Goal: Information Seeking & Learning: Learn about a topic

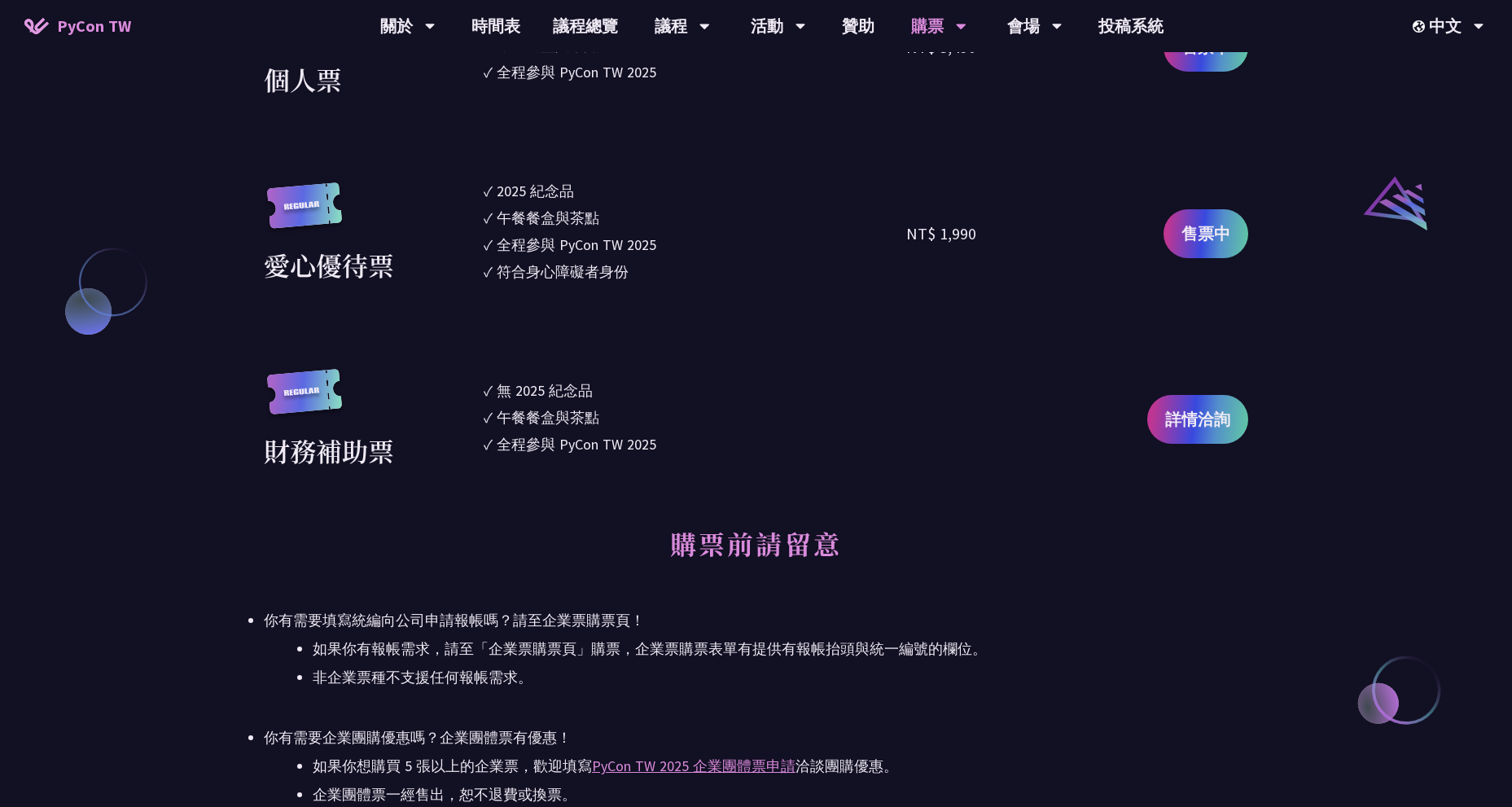
scroll to position [1547, 0]
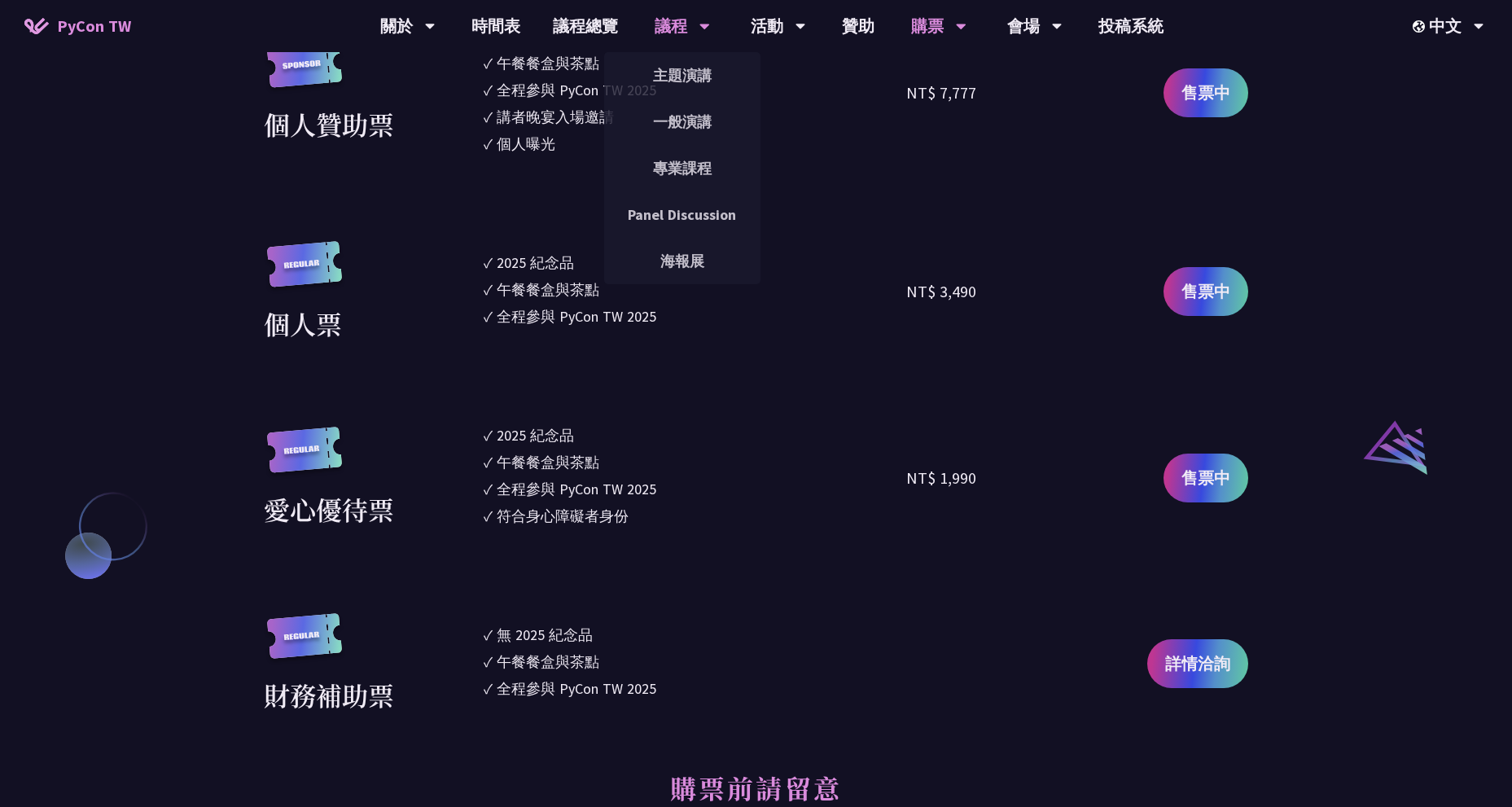
click at [436, 23] on div "議程" at bounding box center [407, 26] width 55 height 52
click at [665, 70] on link "主題演講" at bounding box center [683, 75] width 156 height 39
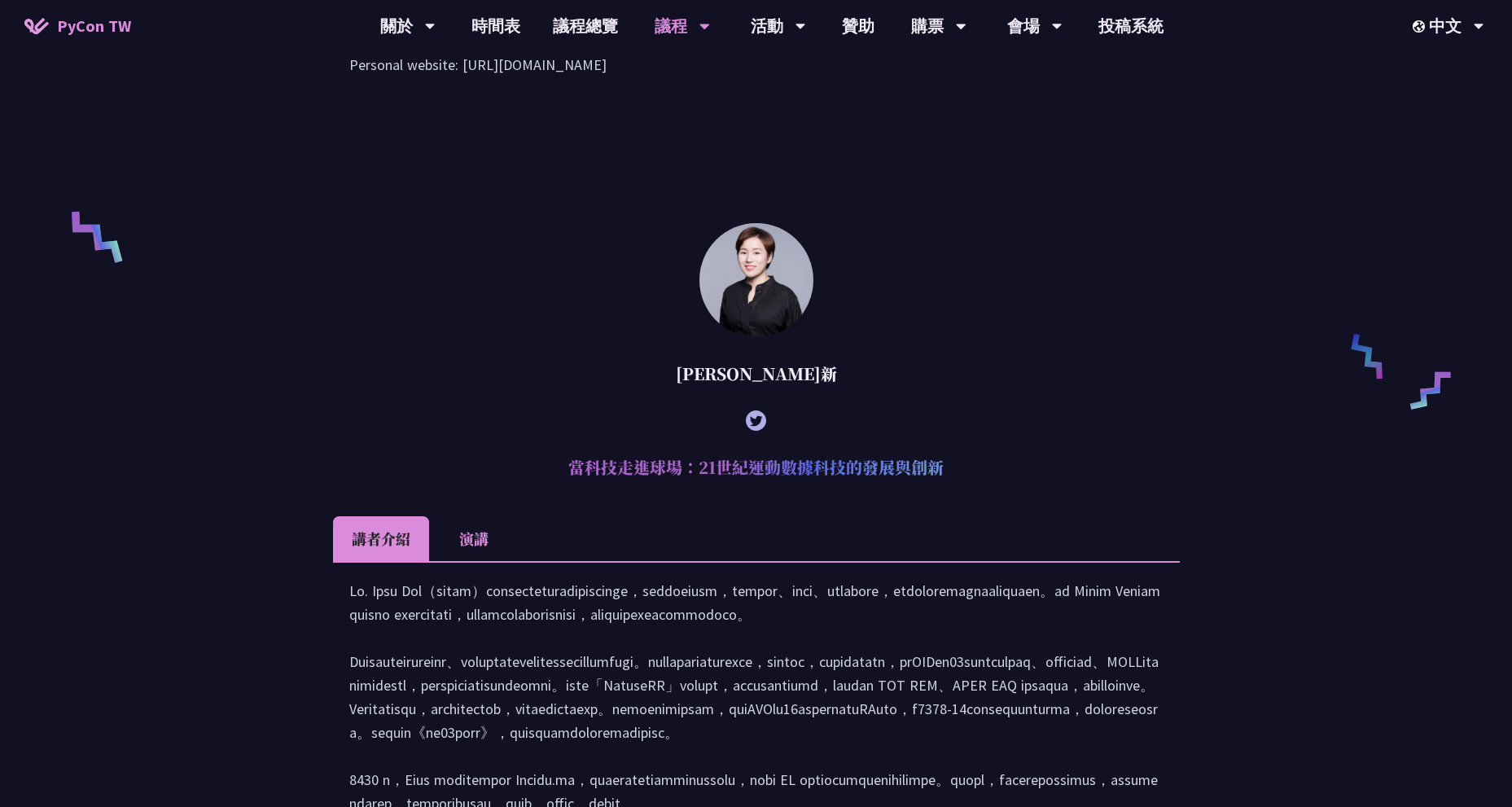
scroll to position [1140, 0]
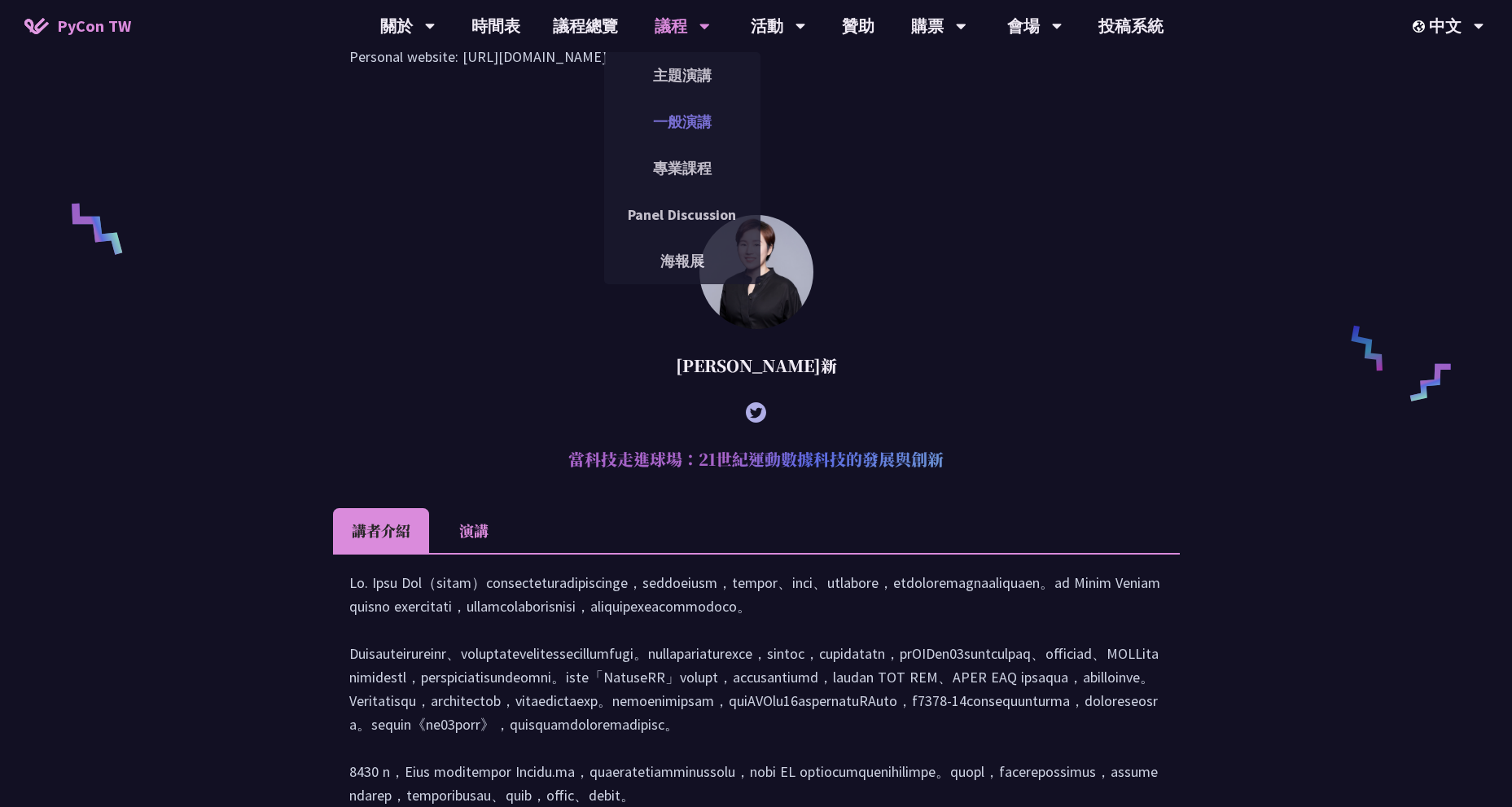
click at [681, 110] on link "一般演講" at bounding box center [683, 121] width 156 height 39
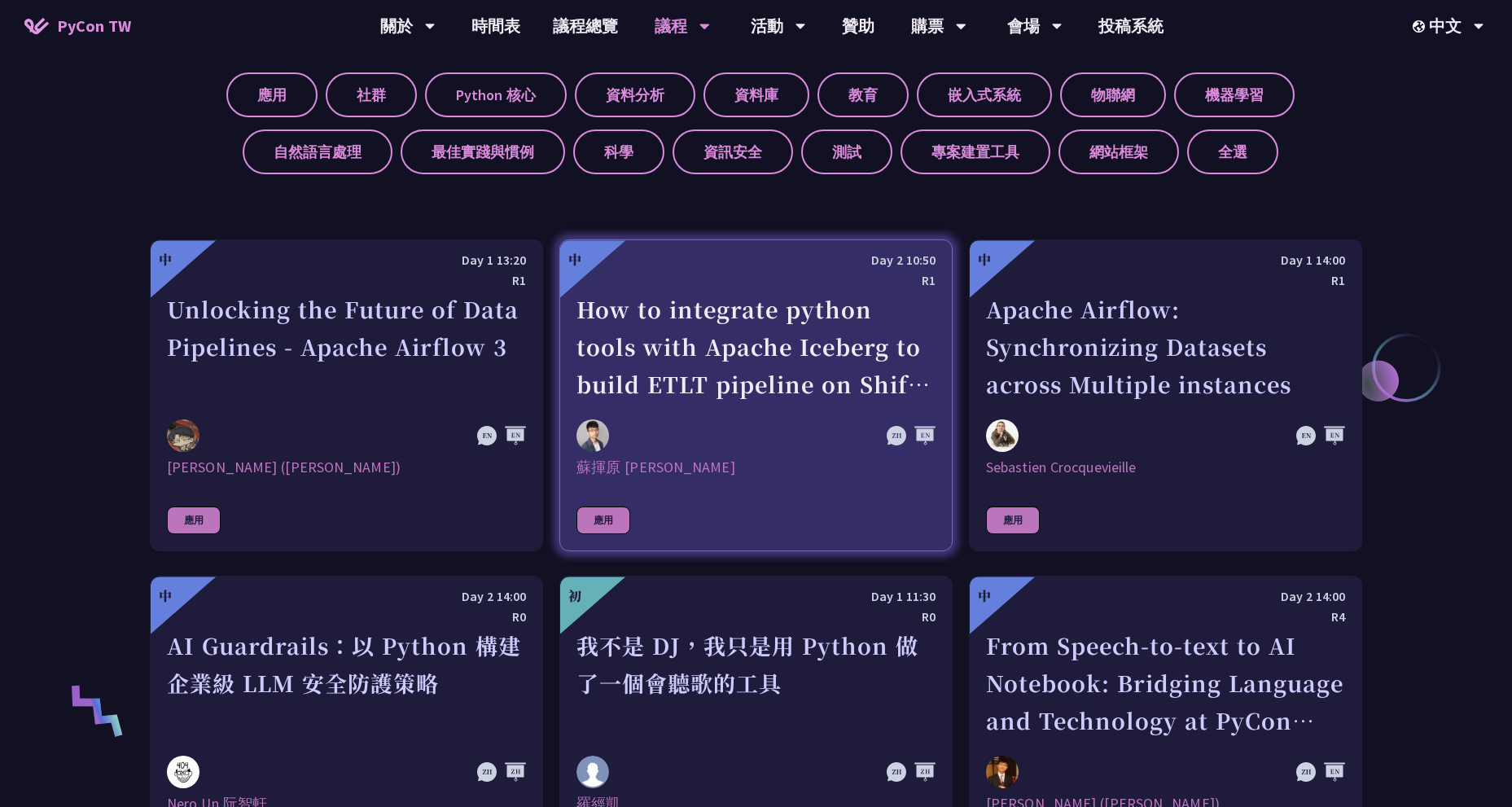
scroll to position [732, 0]
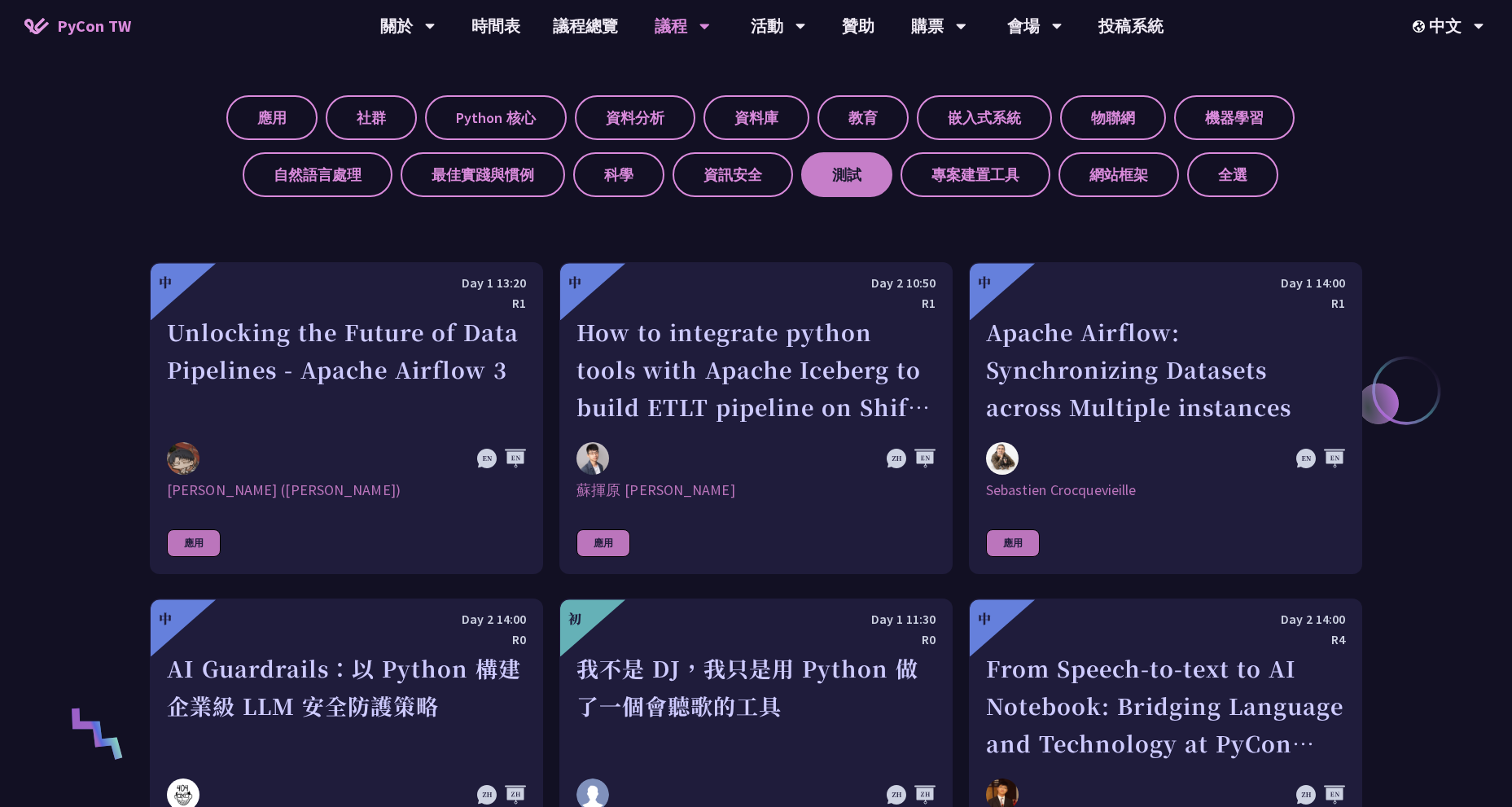
click at [848, 174] on label "測試" at bounding box center [847, 174] width 91 height 45
click at [0, 0] on input "測試" at bounding box center [0, 0] width 0 height 0
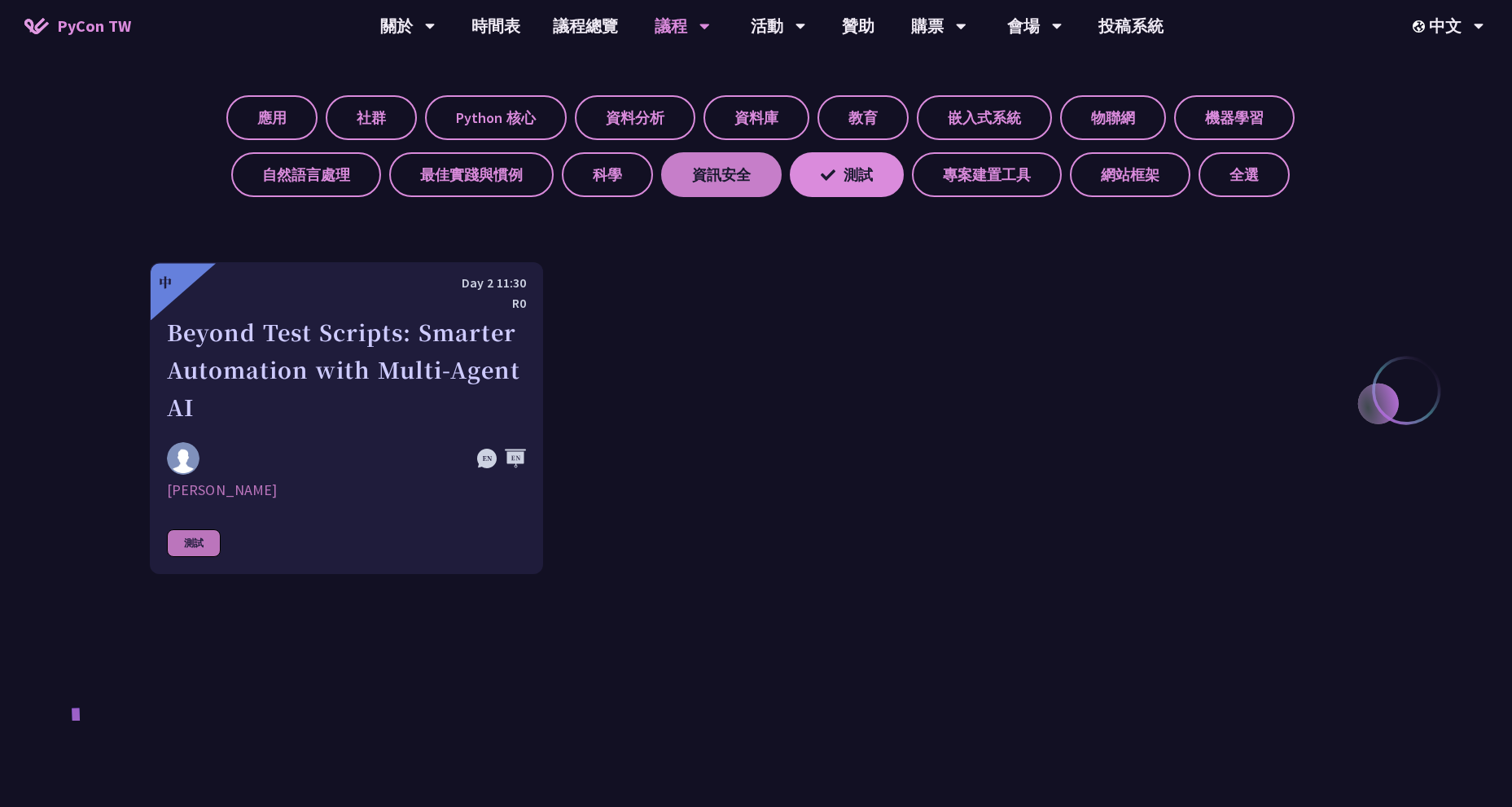
click at [726, 177] on label "資訊安全" at bounding box center [721, 174] width 120 height 45
click at [0, 0] on input "資訊安全" at bounding box center [0, 0] width 0 height 0
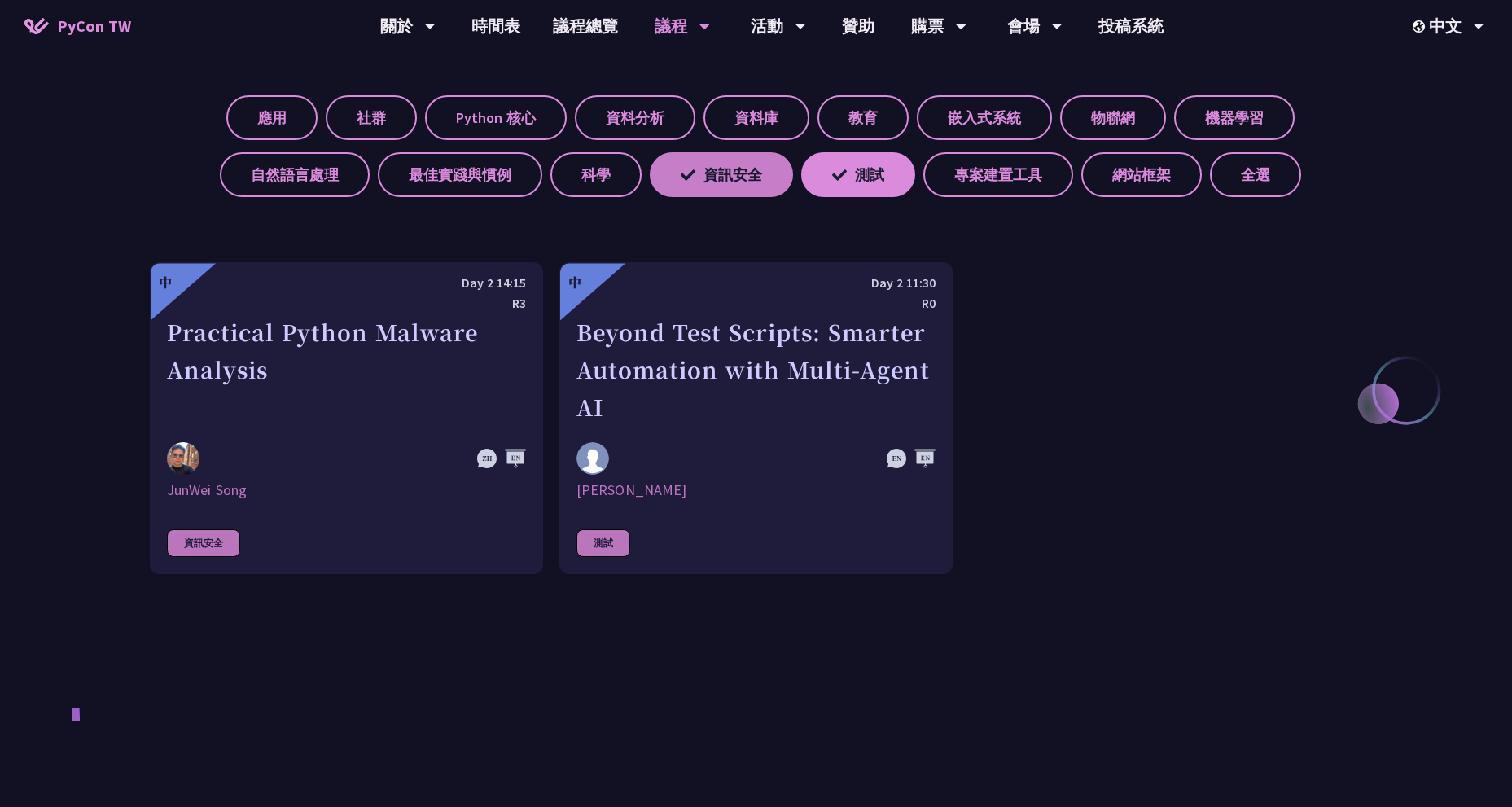
click at [707, 177] on label "資訊安全" at bounding box center [721, 174] width 144 height 45
click at [0, 0] on input "資訊安全" at bounding box center [0, 0] width 0 height 0
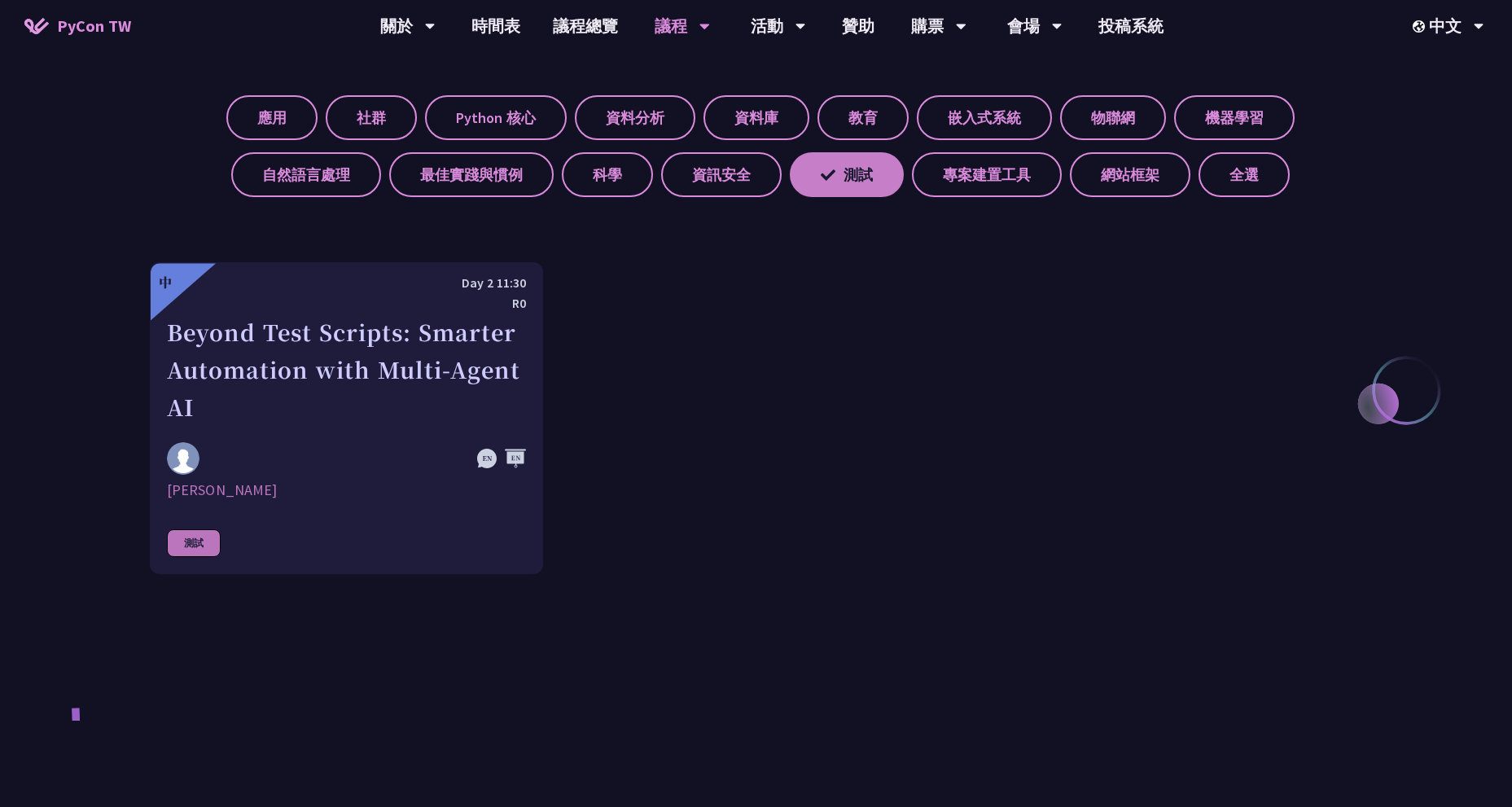
click at [828, 171] on icon at bounding box center [828, 174] width 15 height 15
click at [0, 0] on input "測試" at bounding box center [0, 0] width 0 height 0
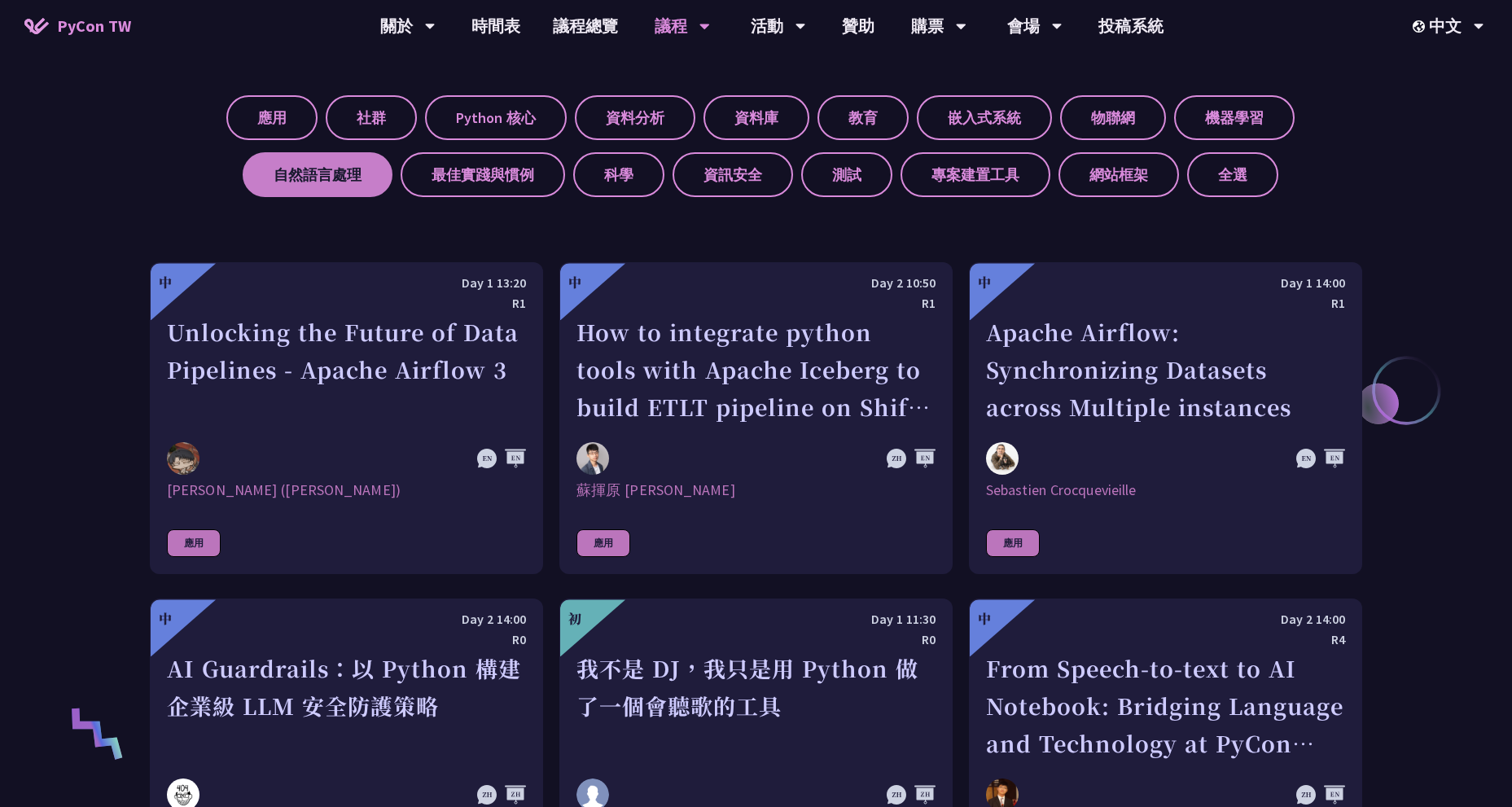
click at [346, 178] on label "自然語言處理" at bounding box center [317, 174] width 150 height 45
click at [0, 0] on input "自然語言處理" at bounding box center [0, 0] width 0 height 0
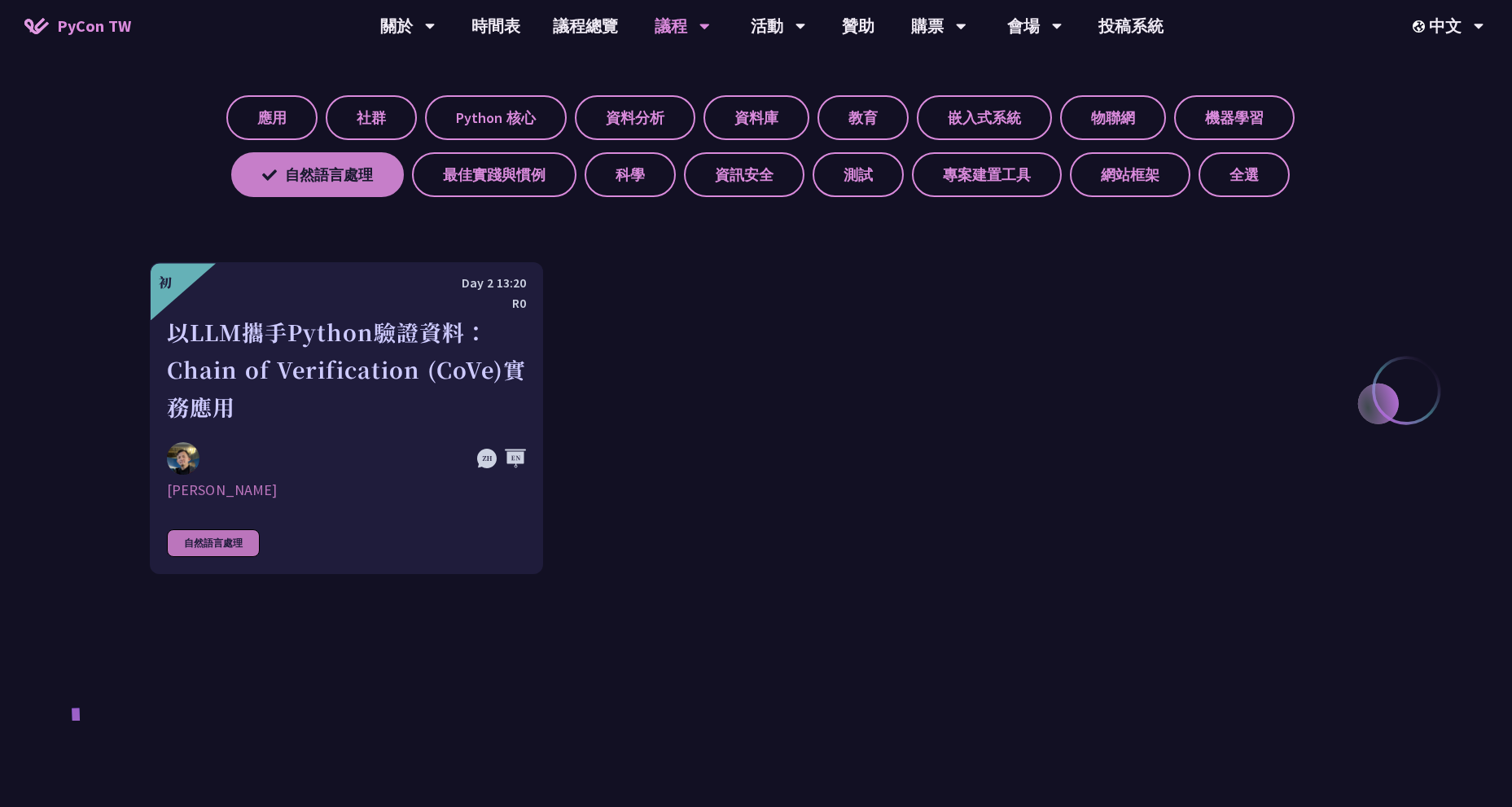
click at [291, 195] on label "自然語言處理" at bounding box center [317, 174] width 173 height 45
click at [0, 0] on input "自然語言處理" at bounding box center [0, 0] width 0 height 0
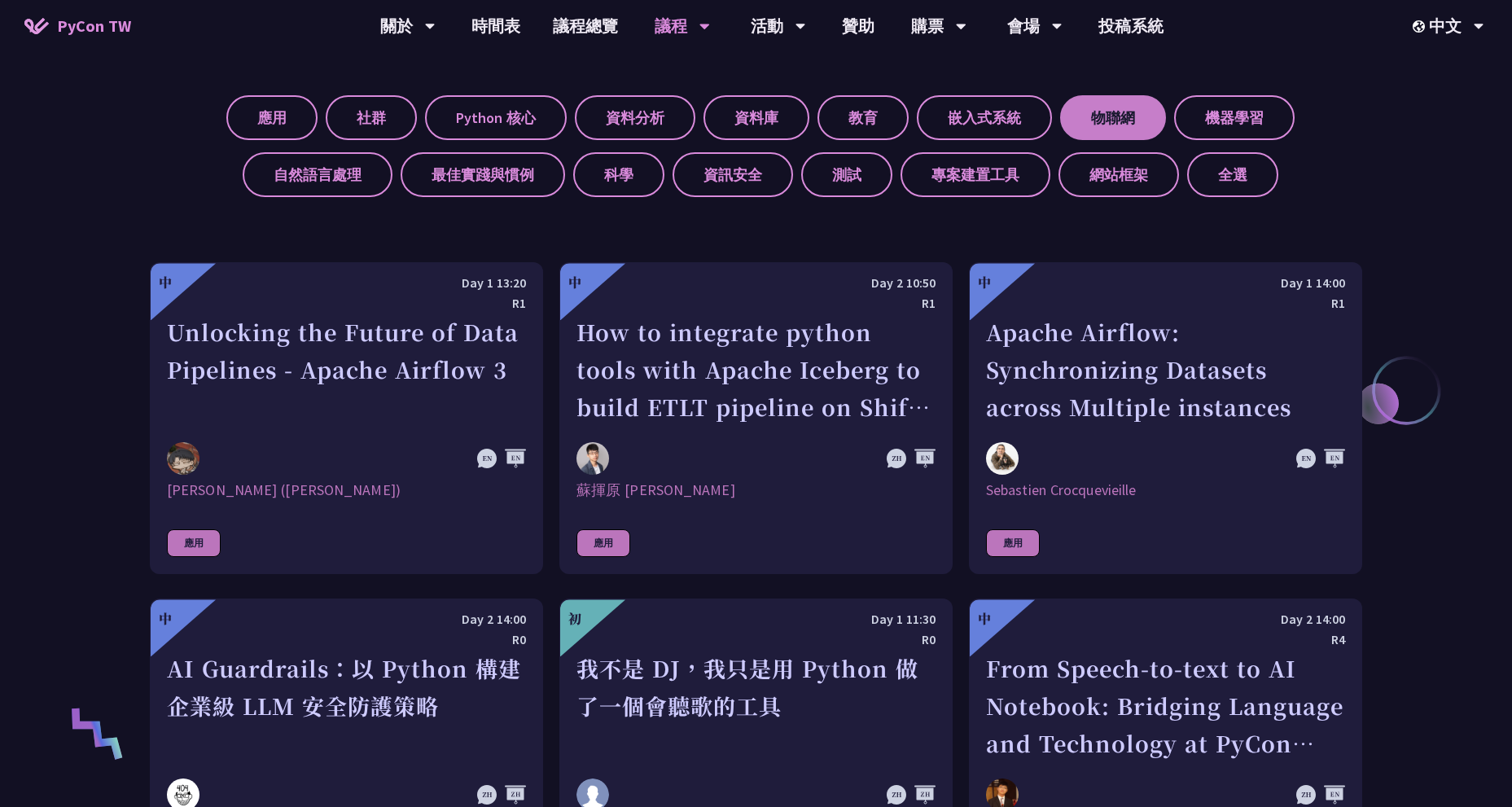
click at [1139, 135] on label "物聯網" at bounding box center [1112, 118] width 106 height 45
click at [0, 0] on input "物聯網" at bounding box center [0, 0] width 0 height 0
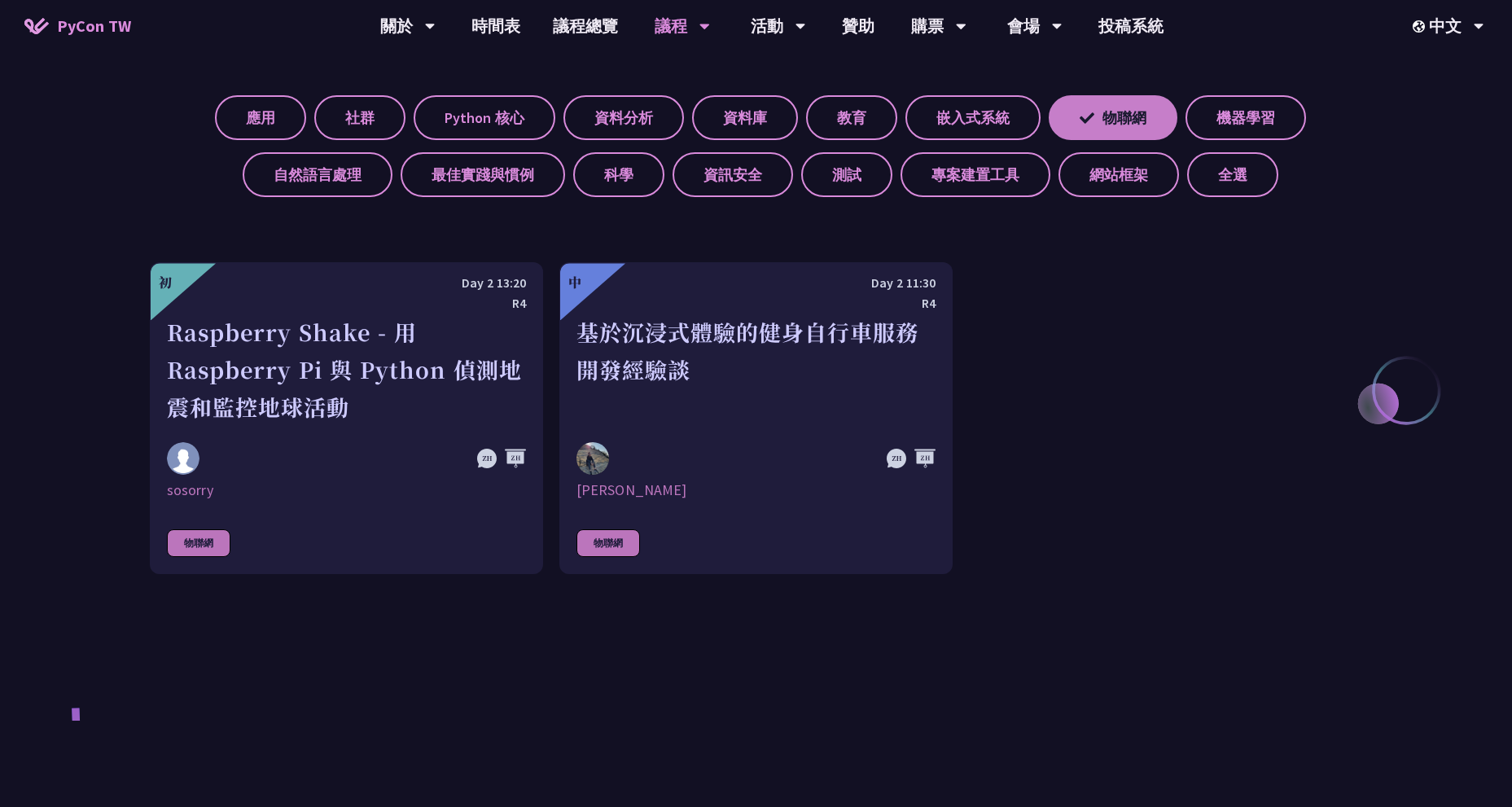
click at [1139, 135] on label "物聯網" at bounding box center [1113, 118] width 129 height 45
click at [0, 0] on input "物聯網" at bounding box center [0, 0] width 0 height 0
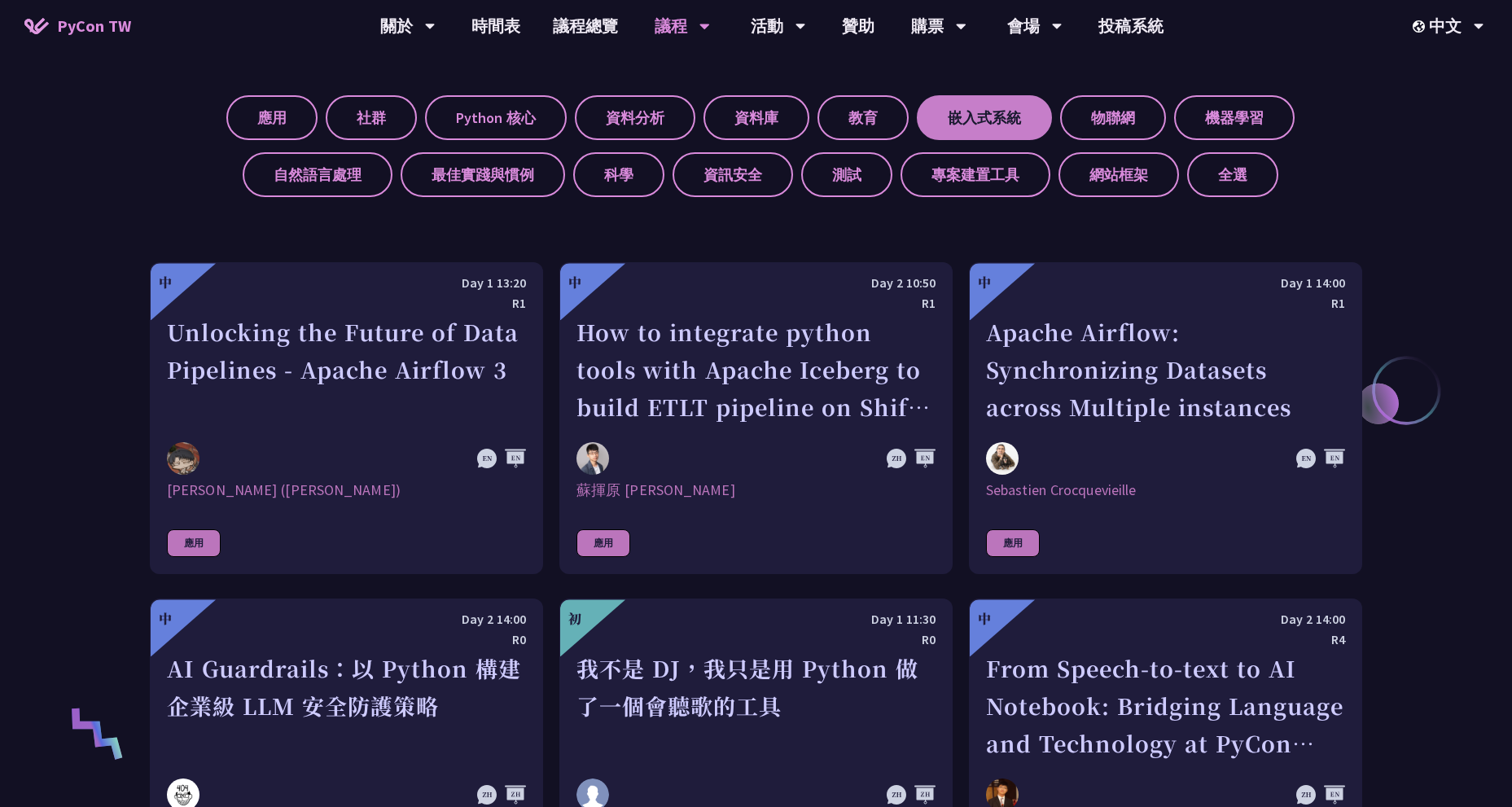
click at [1008, 130] on label "嵌入式系統" at bounding box center [983, 118] width 135 height 45
click at [0, 0] on input "嵌入式系統" at bounding box center [0, 0] width 0 height 0
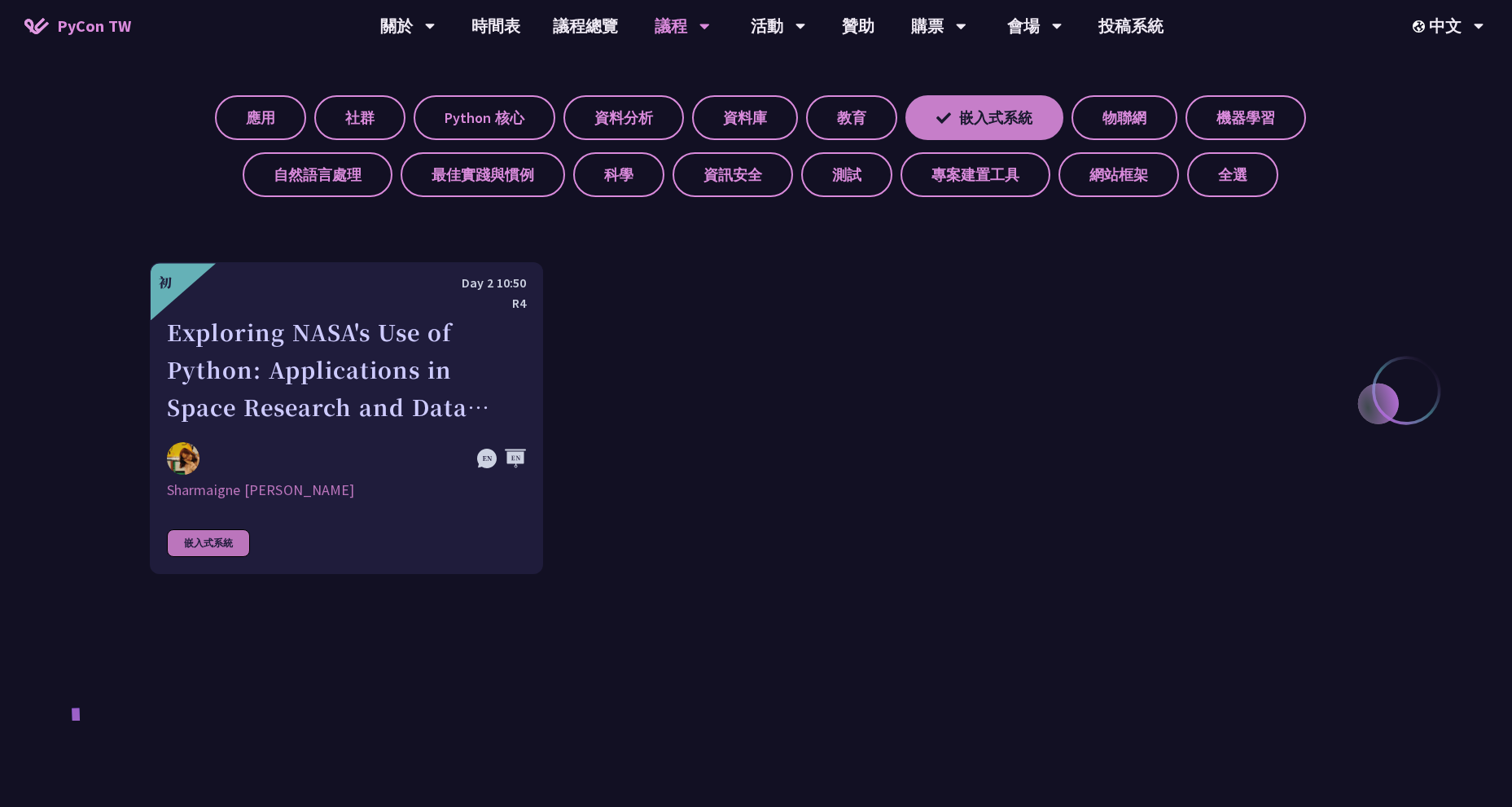
click at [1008, 130] on label "嵌入式系統" at bounding box center [984, 118] width 158 height 45
click at [0, 0] on input "嵌入式系統" at bounding box center [0, 0] width 0 height 0
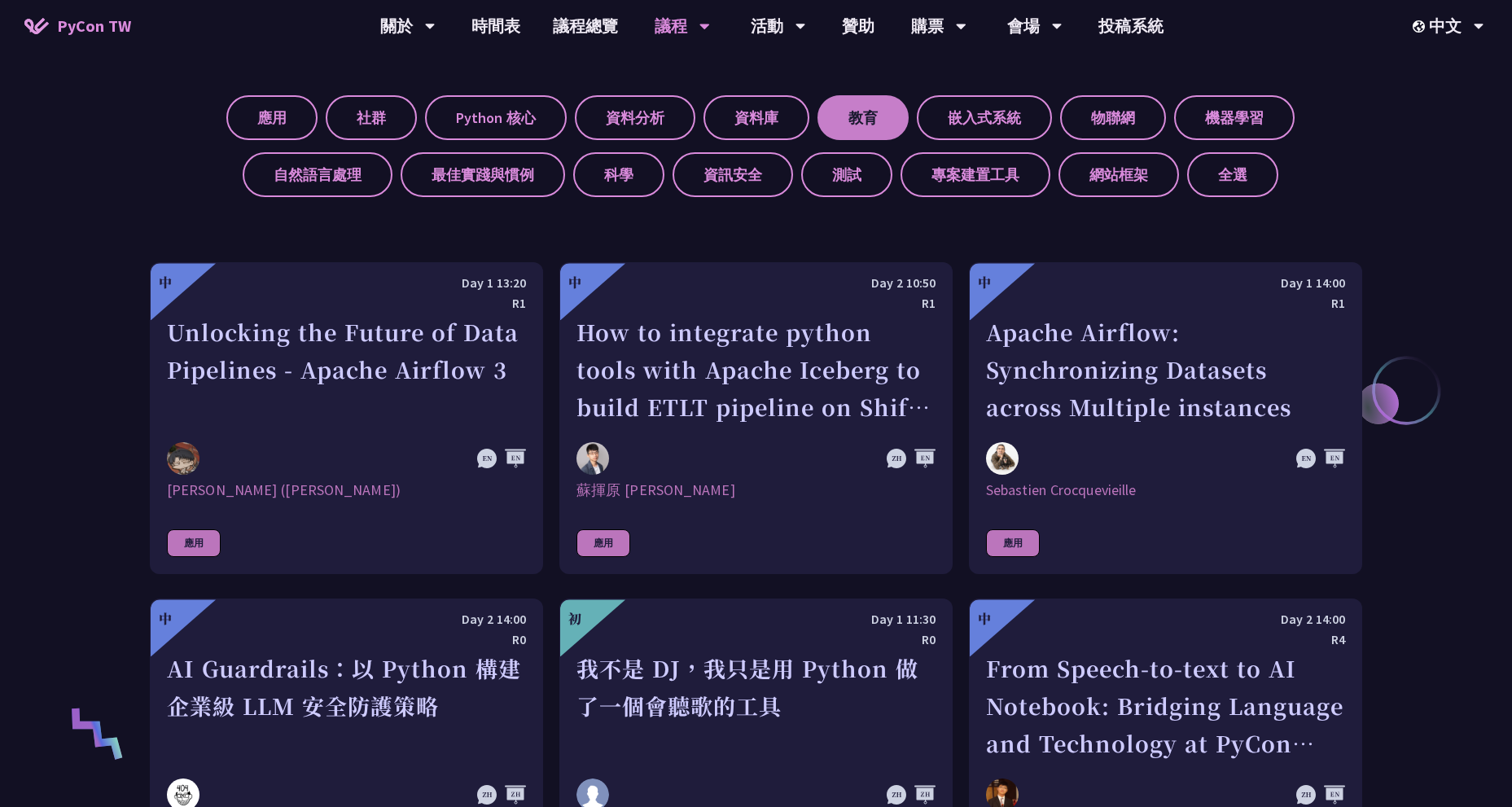
click at [876, 129] on label "教育" at bounding box center [863, 118] width 91 height 45
click at [0, 0] on input "教育" at bounding box center [0, 0] width 0 height 0
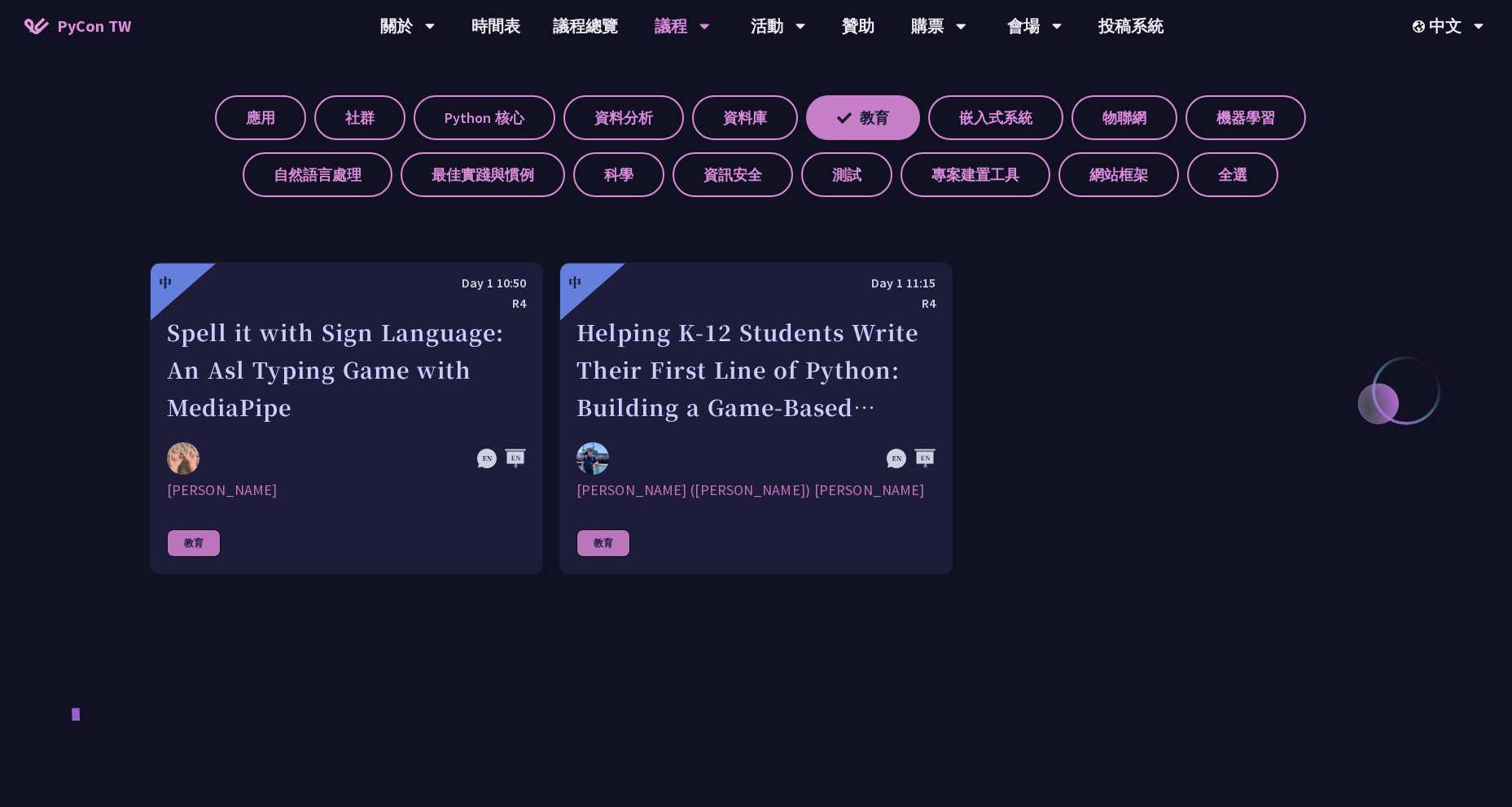
click at [876, 129] on label "教育" at bounding box center [863, 118] width 114 height 45
click at [0, 0] on input "教育" at bounding box center [0, 0] width 0 height 0
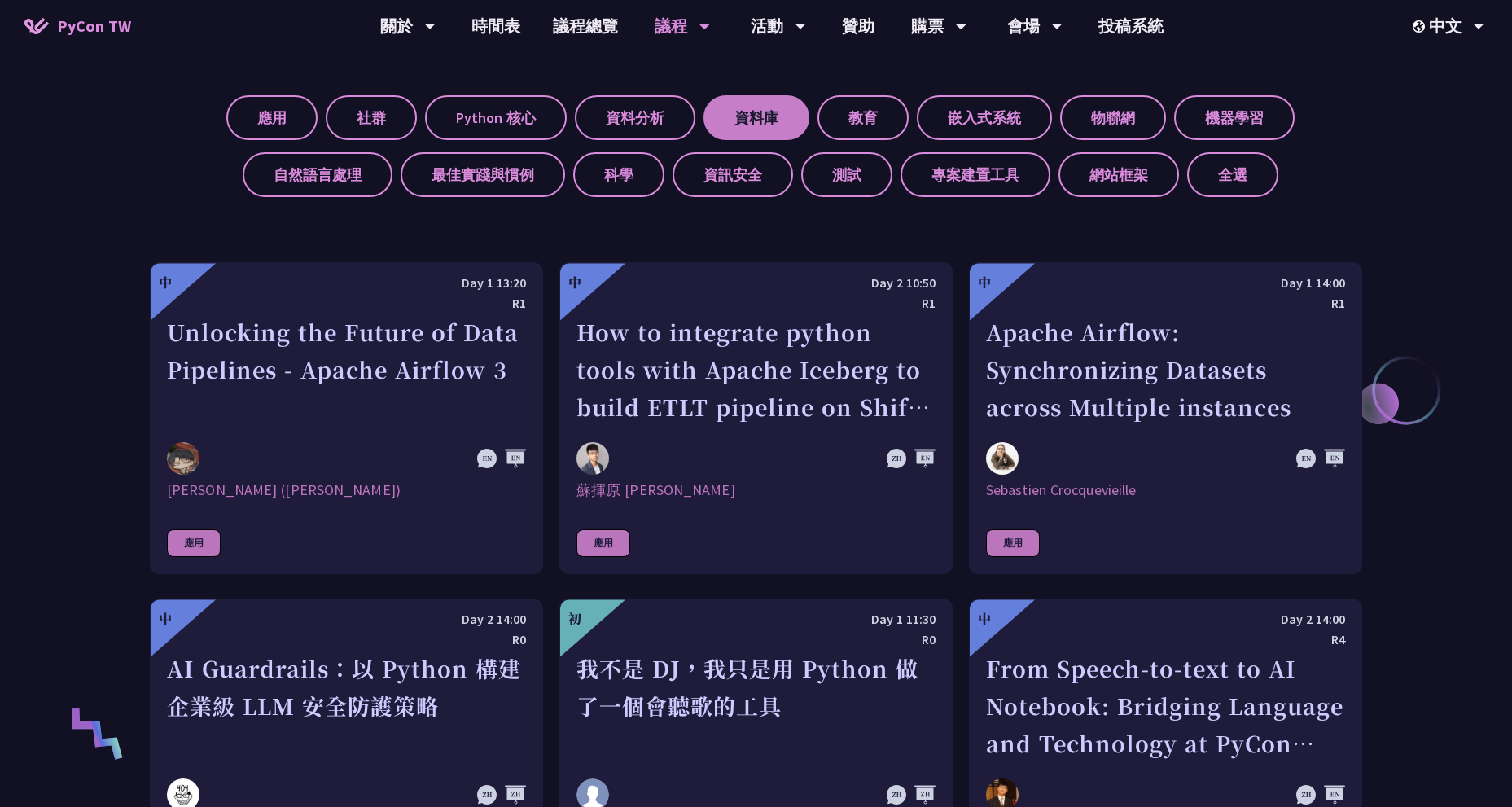
click at [781, 125] on label "資料庫" at bounding box center [756, 118] width 106 height 45
click at [0, 0] on input "資料庫" at bounding box center [0, 0] width 0 height 0
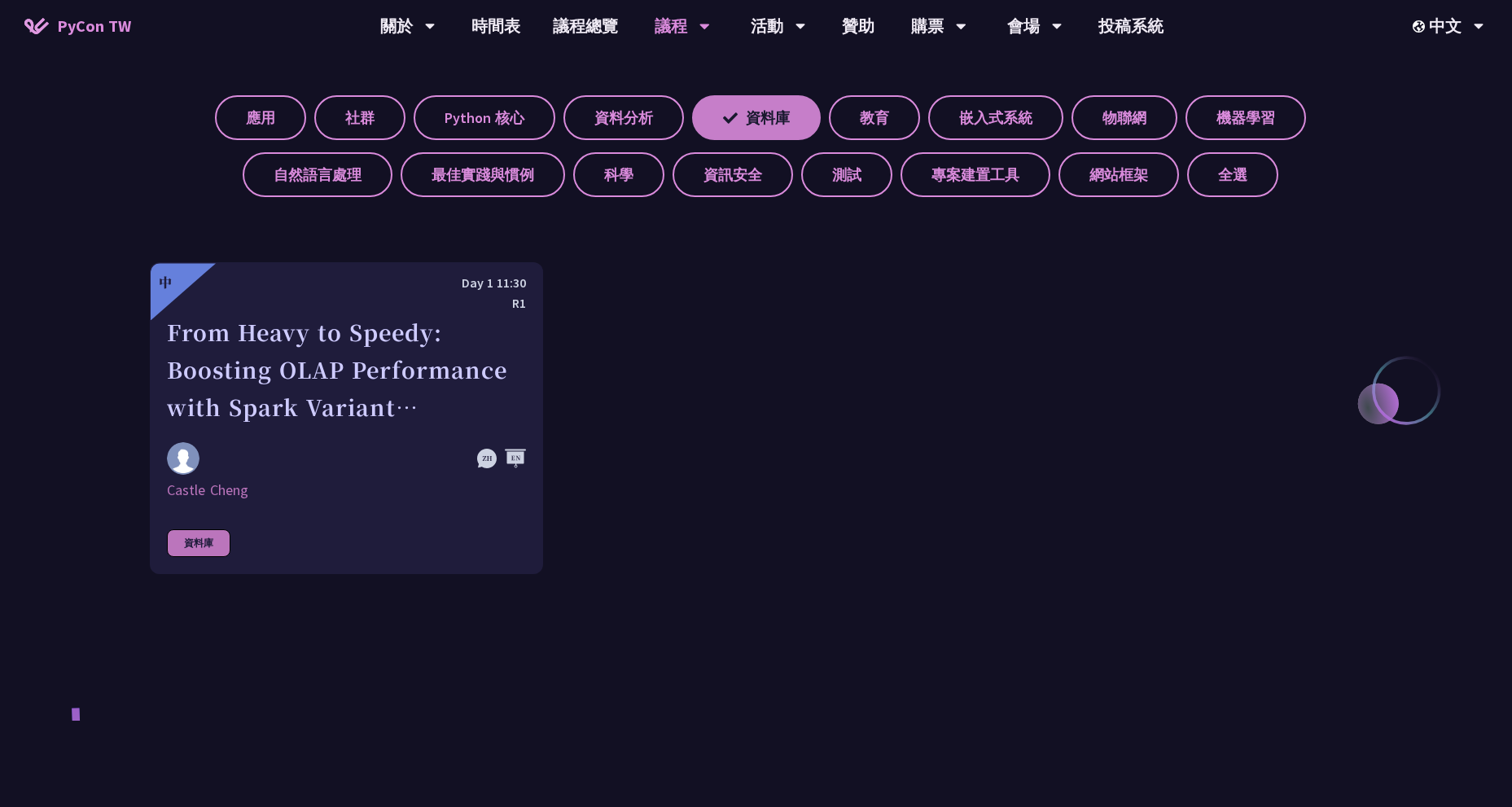
click at [766, 125] on label "資料庫" at bounding box center [756, 118] width 129 height 45
click at [0, 0] on input "資料庫" at bounding box center [0, 0] width 0 height 0
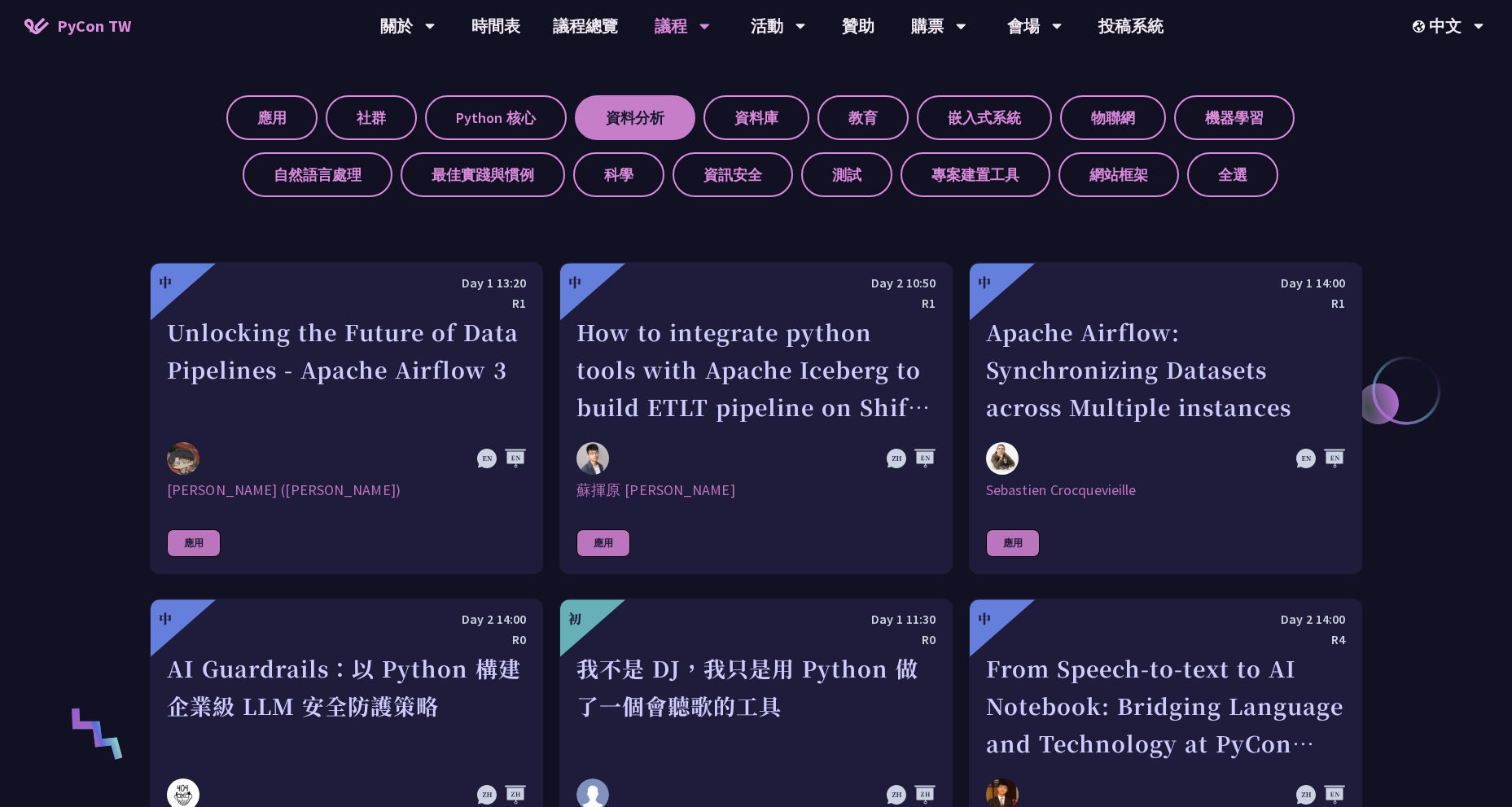
click at [674, 123] on label "資料分析" at bounding box center [635, 118] width 120 height 45
click at [0, 0] on input "資料分析" at bounding box center [0, 0] width 0 height 0
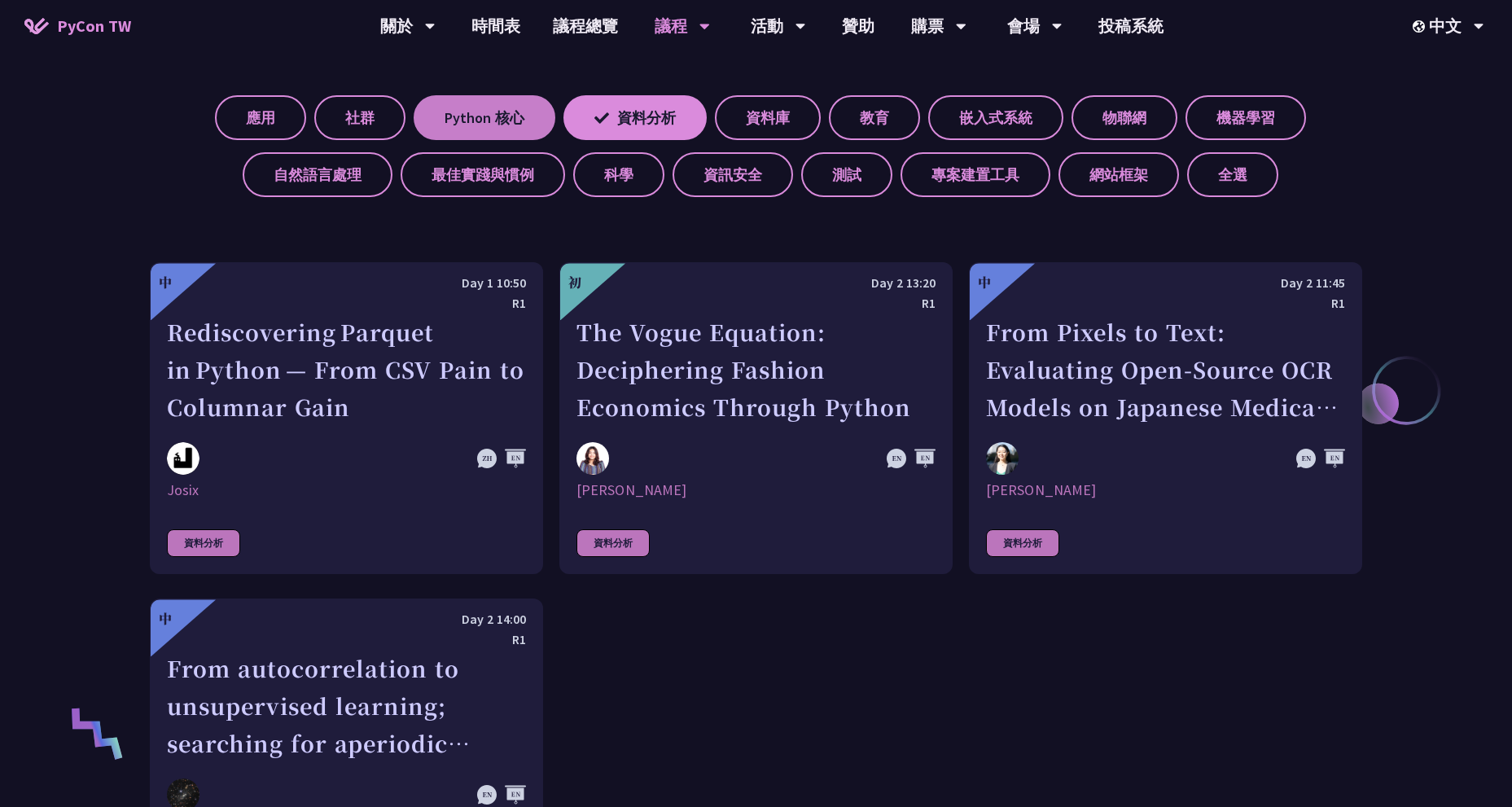
click at [428, 125] on label "Python 核心" at bounding box center [484, 118] width 142 height 45
click at [0, 0] on input "Python 核心" at bounding box center [0, 0] width 0 height 0
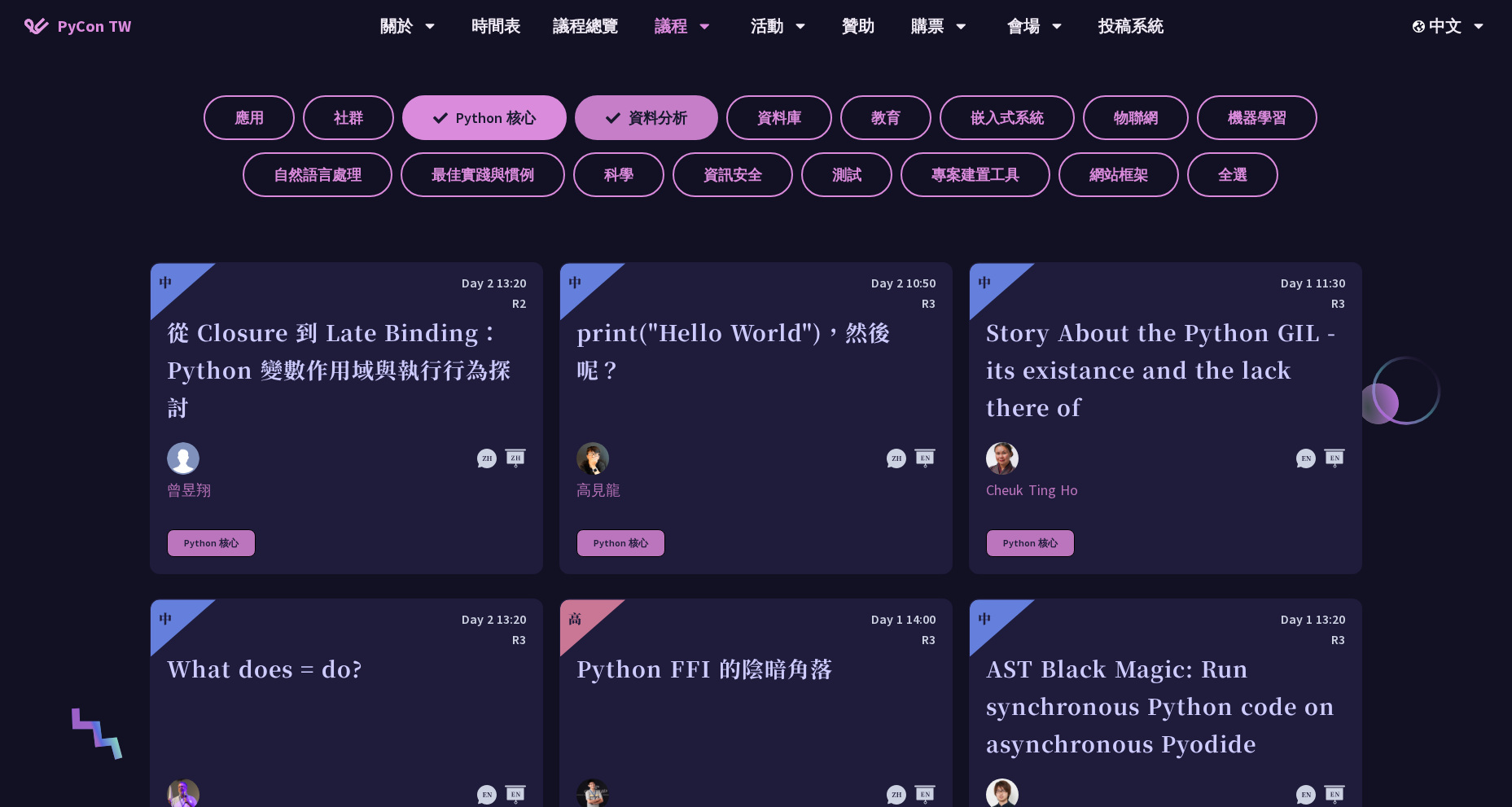
click at [586, 109] on label "資料分析" at bounding box center [646, 118] width 144 height 45
click at [0, 0] on input "資料分析" at bounding box center [0, 0] width 0 height 0
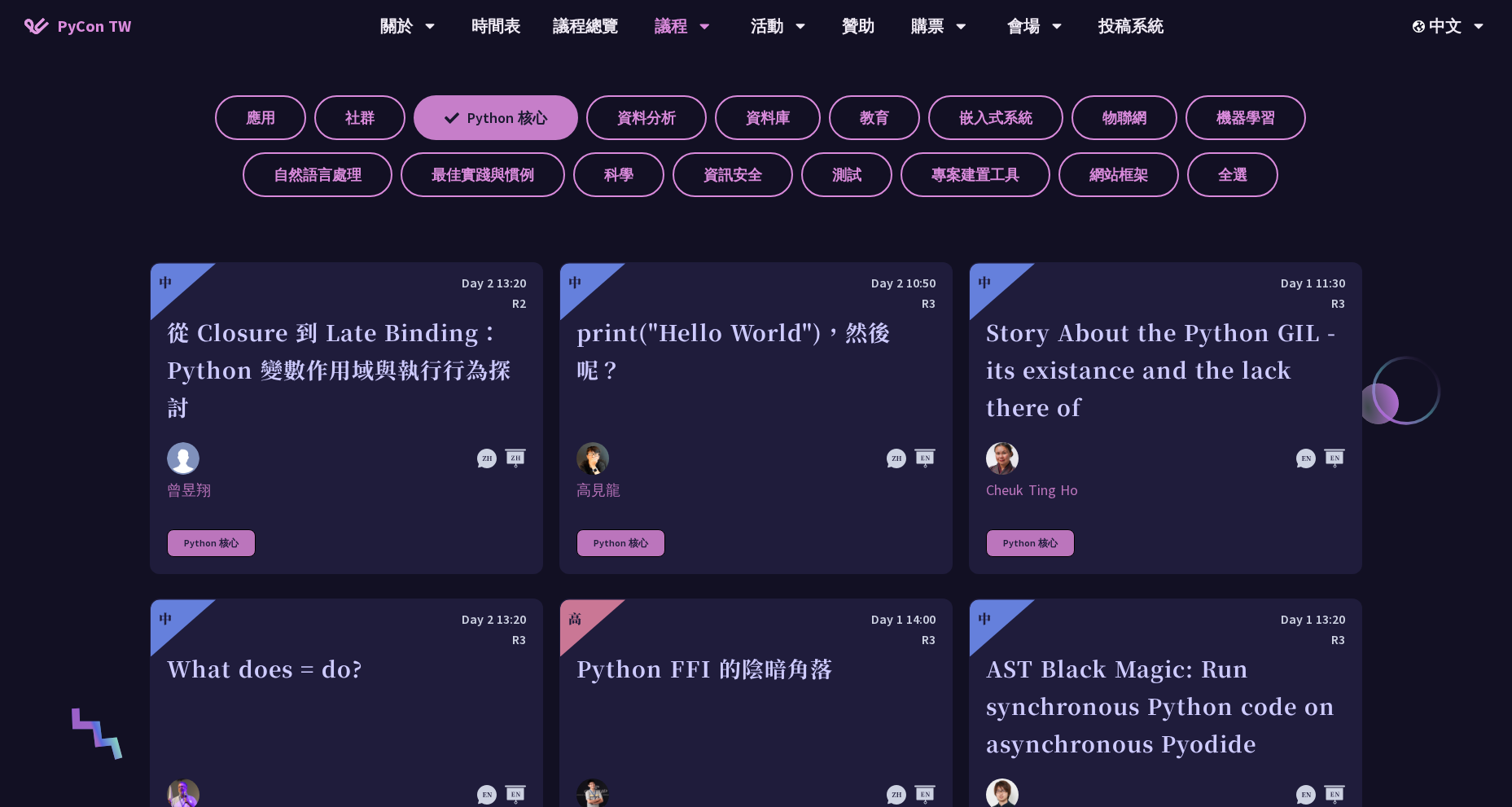
click at [491, 107] on label "Python 核心" at bounding box center [495, 118] width 164 height 45
click at [0, 0] on input "Python 核心" at bounding box center [0, 0] width 0 height 0
